Goal: Communication & Community: Answer question/provide support

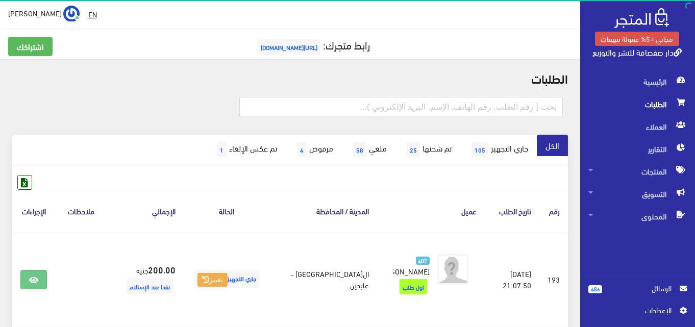
click at [615, 294] on link "486 الرسائل" at bounding box center [637, 294] width 98 height 22
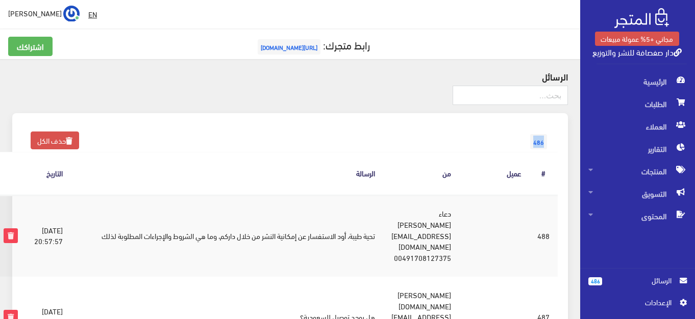
drag, startPoint x: 521, startPoint y: 133, endPoint x: 544, endPoint y: 154, distance: 31.0
click at [544, 154] on th "#" at bounding box center [543, 173] width 29 height 42
drag, startPoint x: 544, startPoint y: 154, endPoint x: 528, endPoint y: 132, distance: 26.6
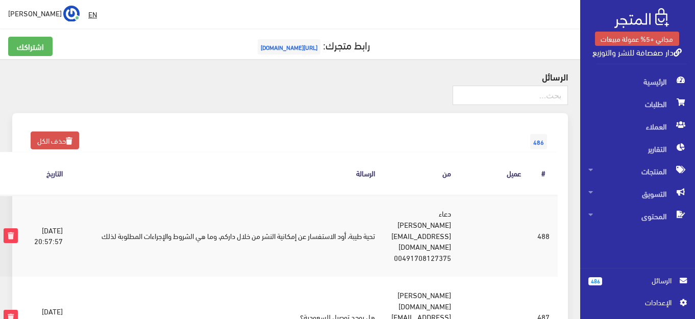
click at [59, 178] on th "التاريخ" at bounding box center [48, 173] width 45 height 42
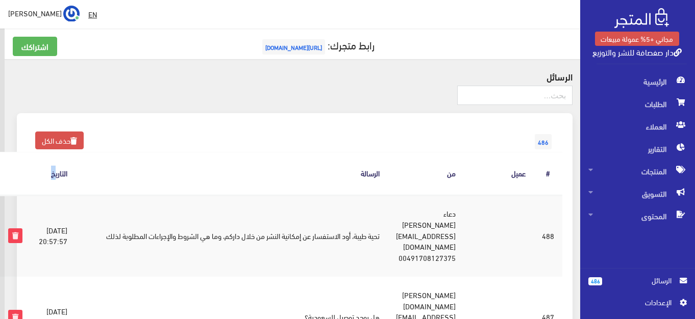
drag, startPoint x: 41, startPoint y: 178, endPoint x: 0, endPoint y: 170, distance: 42.2
click at [0, 170] on tr "الرسالة # عميل من الرسالة التاريخ" at bounding box center [281, 173] width 562 height 42
click at [658, 285] on span "الرسائل" at bounding box center [640, 280] width 61 height 11
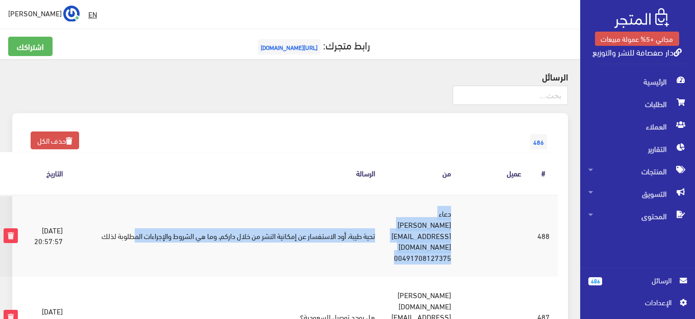
drag, startPoint x: 502, startPoint y: 210, endPoint x: 120, endPoint y: 226, distance: 382.3
click at [120, 226] on tr "#488 2025-09-05 20:57:57 دعاء نوري الحاجي duanuriii@gmail.com 00491708127375 تح…" at bounding box center [276, 236] width 562 height 82
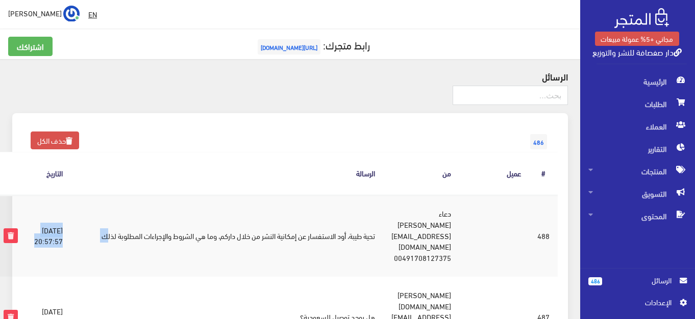
scroll to position [0, -12]
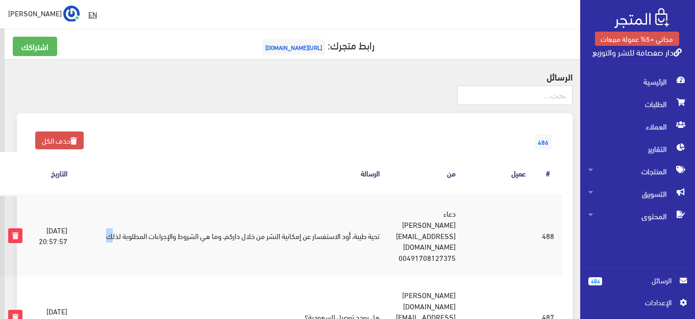
click at [86, 226] on td "تحية طيبة، أود الاستفسار عن إمكانية النشر من خلال داركم، وما هي الشروط والإجراء…" at bounding box center [231, 236] width 312 height 82
drag, startPoint x: 86, startPoint y: 226, endPoint x: 554, endPoint y: 154, distance: 473.7
drag, startPoint x: 560, startPoint y: 142, endPoint x: 559, endPoint y: 137, distance: 5.7
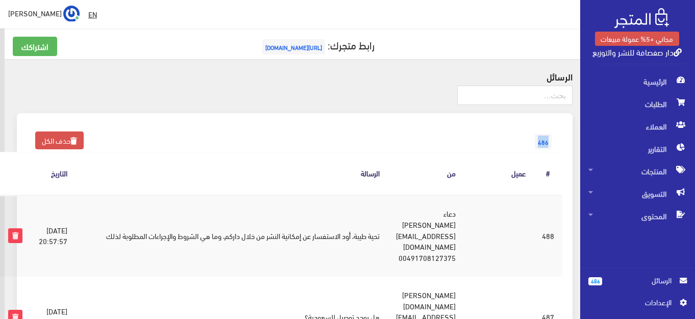
click at [342, 91] on div at bounding box center [294, 100] width 555 height 28
drag, startPoint x: 401, startPoint y: 45, endPoint x: 237, endPoint y: 45, distance: 164.2
click at [237, 45] on h5 "رابط متجرك: https://sefsafa.almatjar.store" at bounding box center [295, 47] width 564 height 20
drag, startPoint x: 573, startPoint y: 289, endPoint x: 566, endPoint y: 217, distance: 72.8
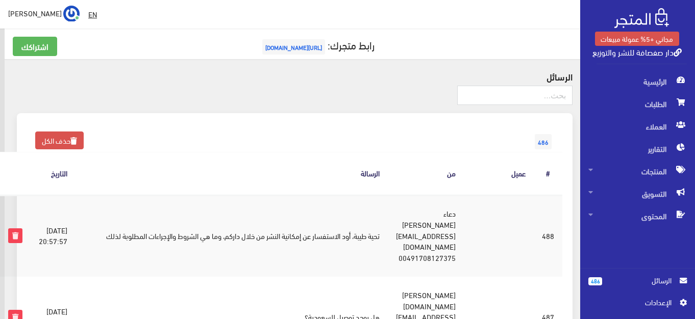
click at [240, 42] on h5 "رابط متجرك: https://sefsafa.almatjar.store" at bounding box center [295, 47] width 564 height 20
drag, startPoint x: 428, startPoint y: 47, endPoint x: 460, endPoint y: 220, distance: 175.3
click at [431, 238] on td "دعاء نوري الحاجي duanuriii@gmail.com 00491708127375" at bounding box center [426, 236] width 76 height 82
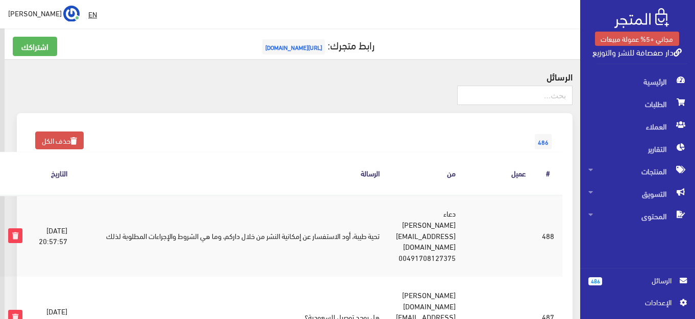
drag, startPoint x: 431, startPoint y: 238, endPoint x: 405, endPoint y: 17, distance: 222.3
drag, startPoint x: 422, startPoint y: 43, endPoint x: 237, endPoint y: 288, distance: 306.9
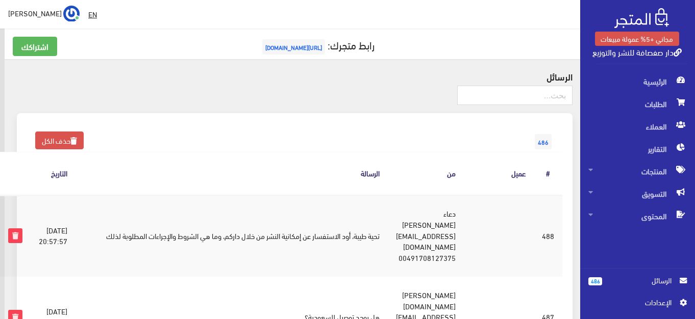
drag, startPoint x: 403, startPoint y: 31, endPoint x: 202, endPoint y: 267, distance: 310.4
